Goal: Check status

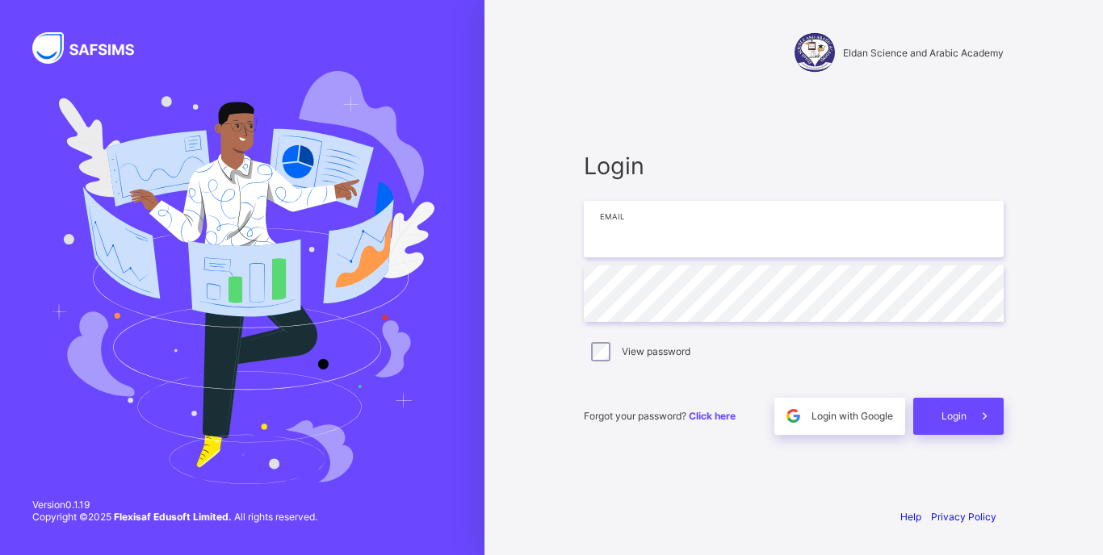
click at [764, 234] on input "email" at bounding box center [794, 229] width 420 height 57
type input "**********"
click at [961, 420] on span "Login" at bounding box center [953, 416] width 25 height 12
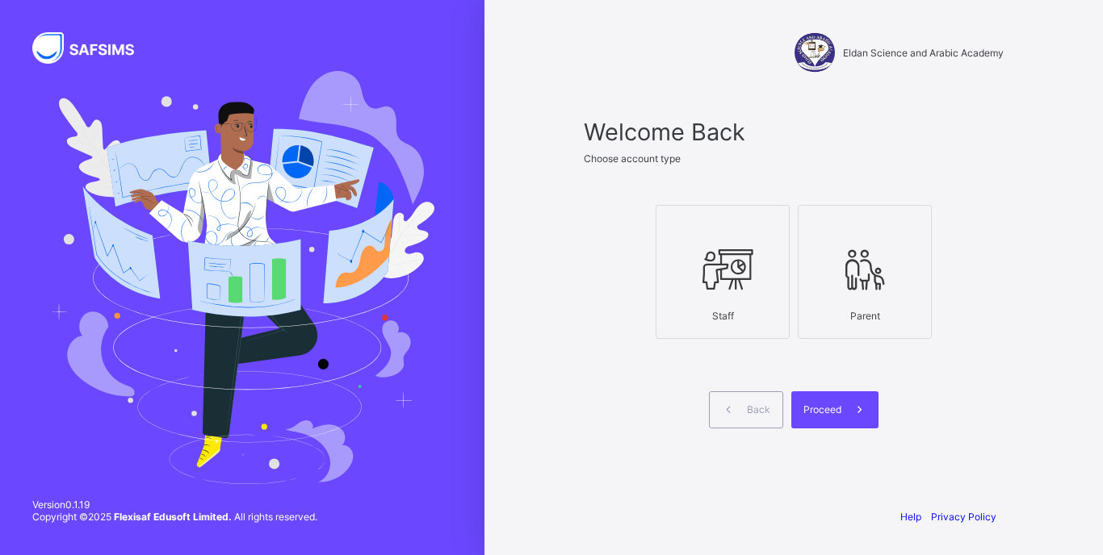
click at [743, 295] on div at bounding box center [722, 270] width 116 height 64
click at [835, 415] on span "Proceed" at bounding box center [822, 410] width 38 height 12
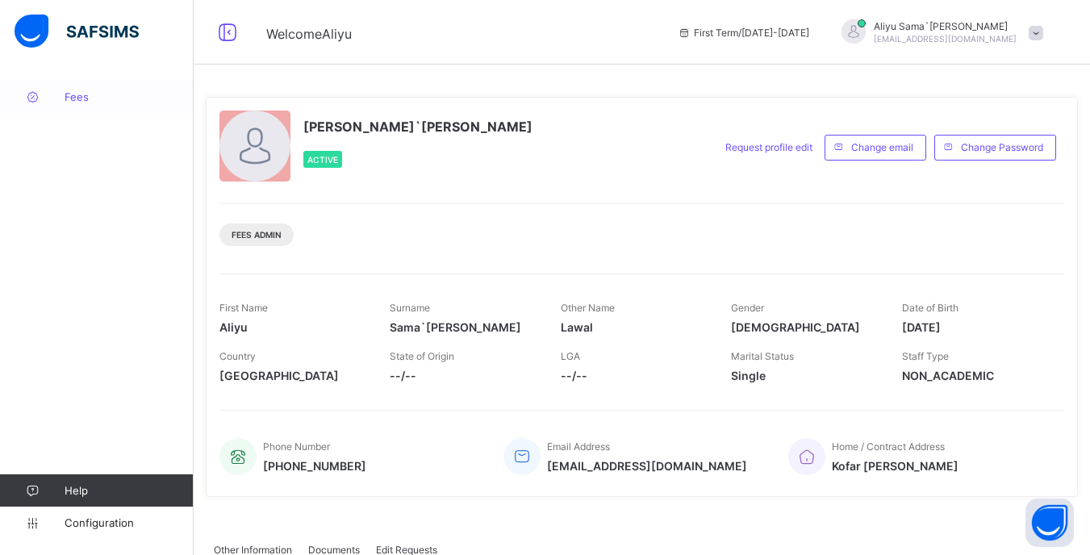
click at [78, 103] on span "Fees" at bounding box center [129, 96] width 129 height 13
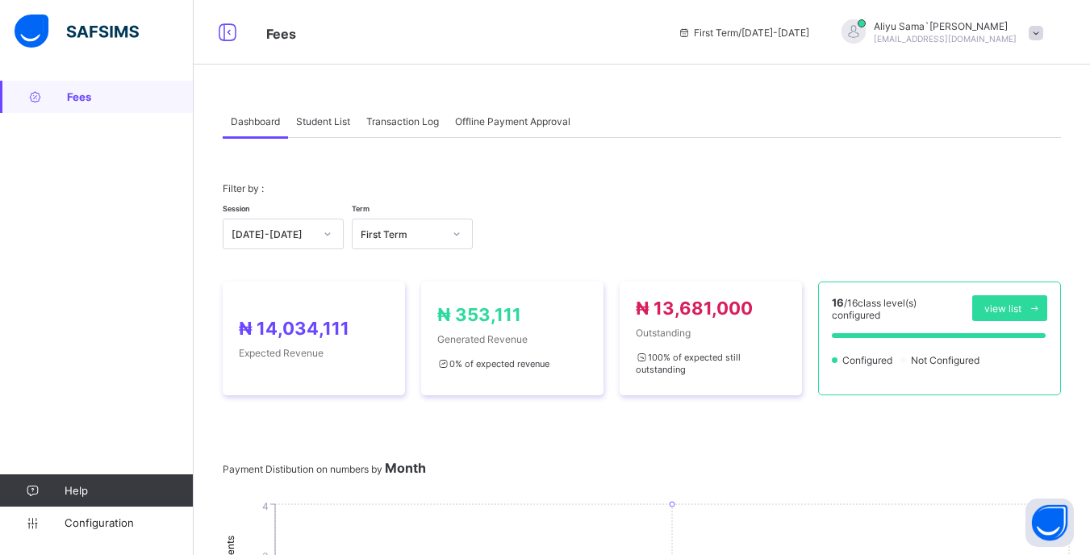
click at [513, 294] on div "₦ 353,111 Generated Revenue 0 % of expected revenue" at bounding box center [512, 339] width 182 height 114
